Goal: Task Accomplishment & Management: Manage account settings

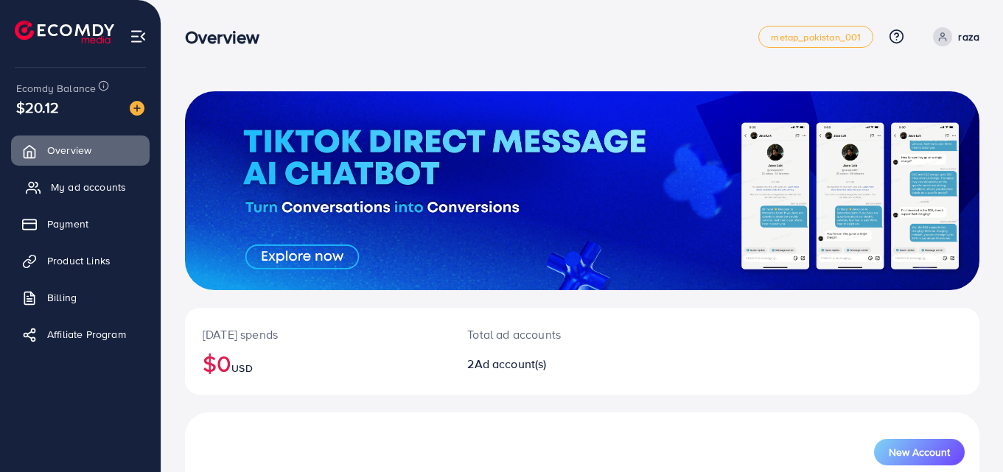
click at [95, 189] on span "My ad accounts" at bounding box center [88, 187] width 75 height 15
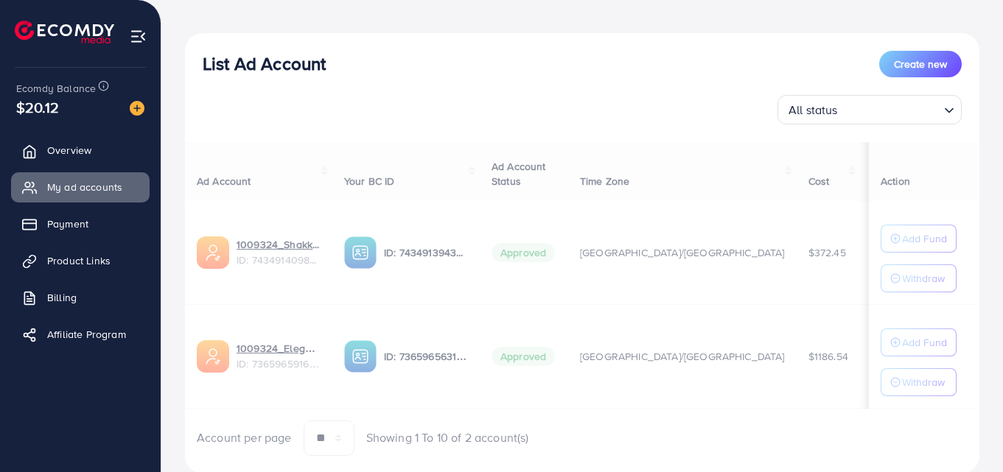
scroll to position [172, 0]
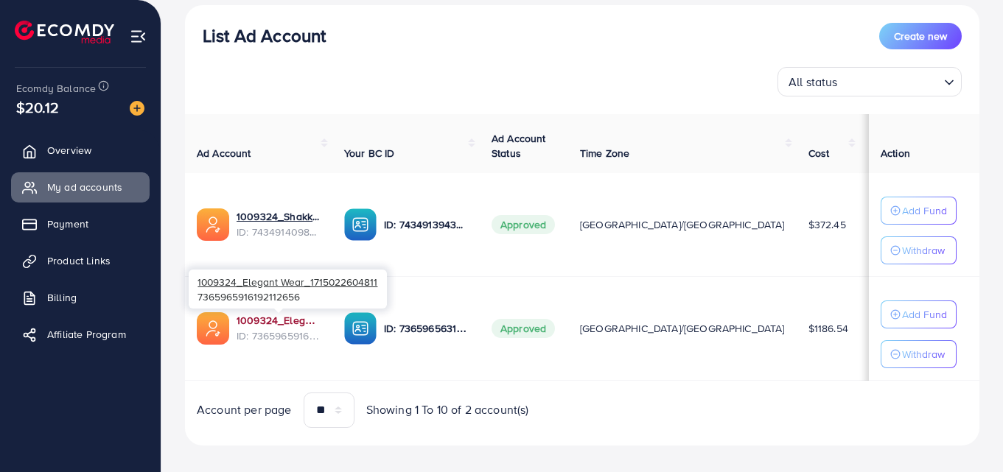
click at [272, 327] on link "1009324_Elegant Wear_1715022604811" at bounding box center [279, 320] width 84 height 15
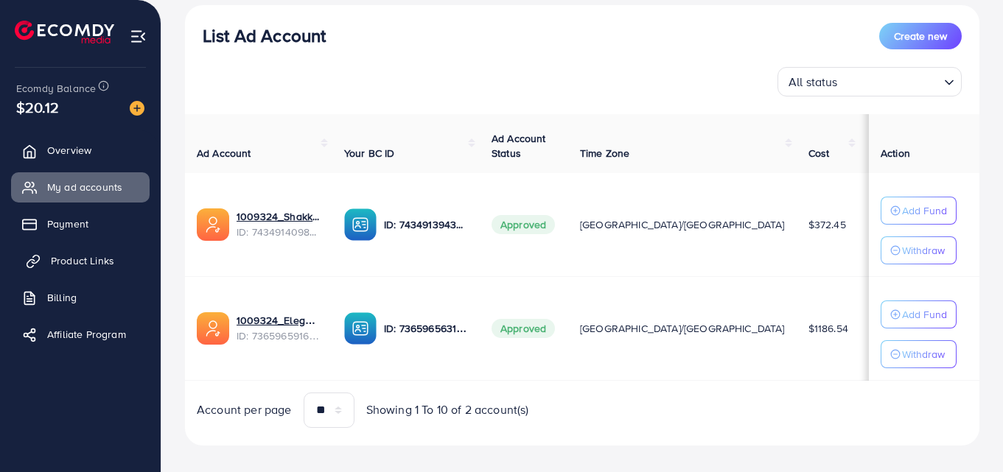
click at [72, 262] on span "Product Links" at bounding box center [82, 260] width 63 height 15
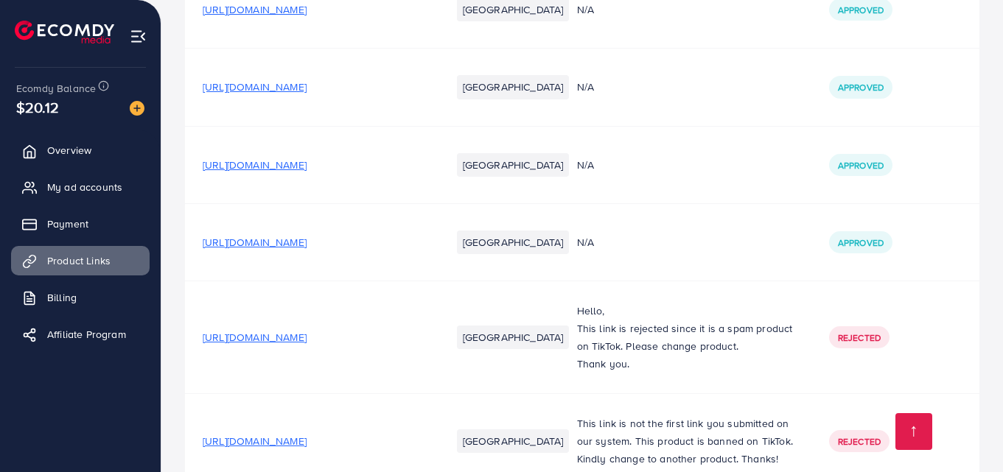
scroll to position [1769, 0]
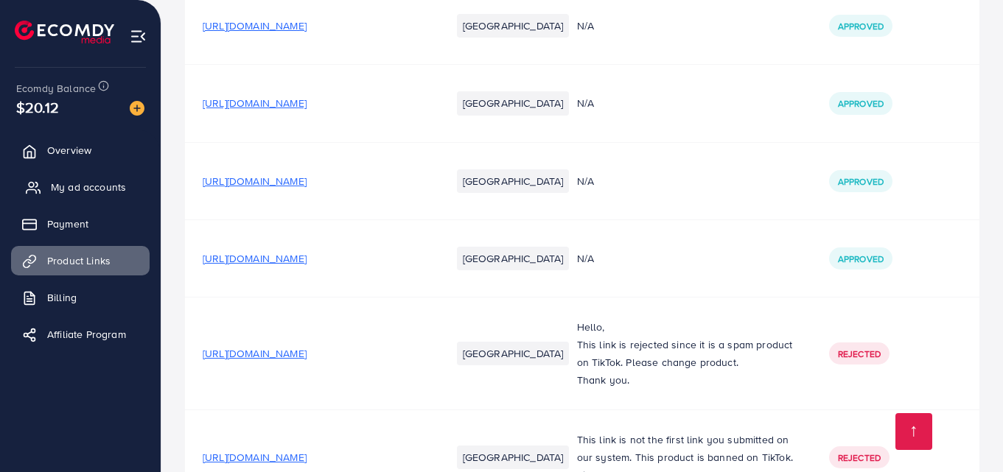
click at [48, 183] on link "My ad accounts" at bounding box center [80, 186] width 139 height 29
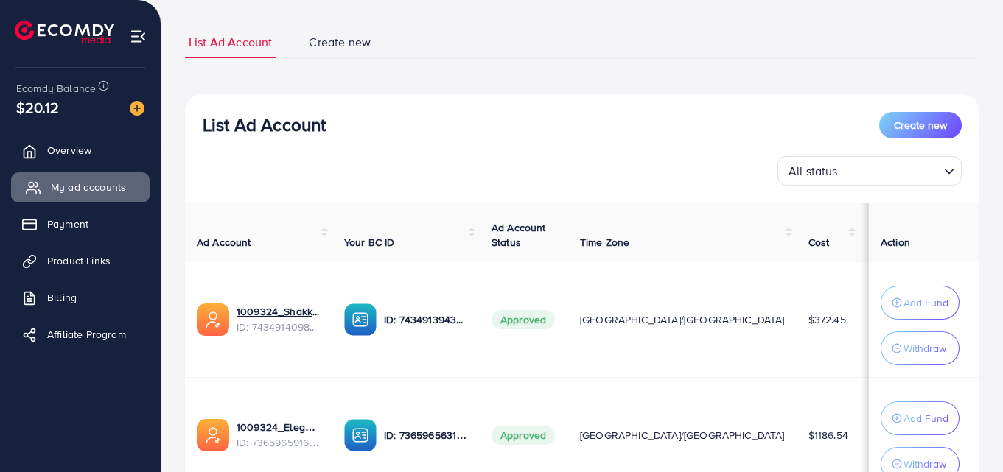
scroll to position [91, 0]
